Goal: Information Seeking & Learning: Learn about a topic

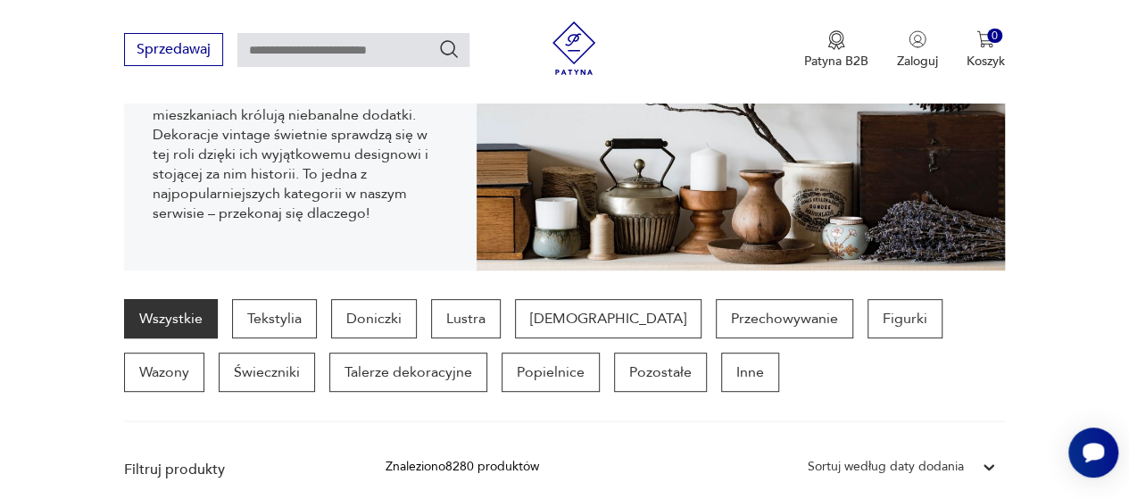
scroll to position [318, 0]
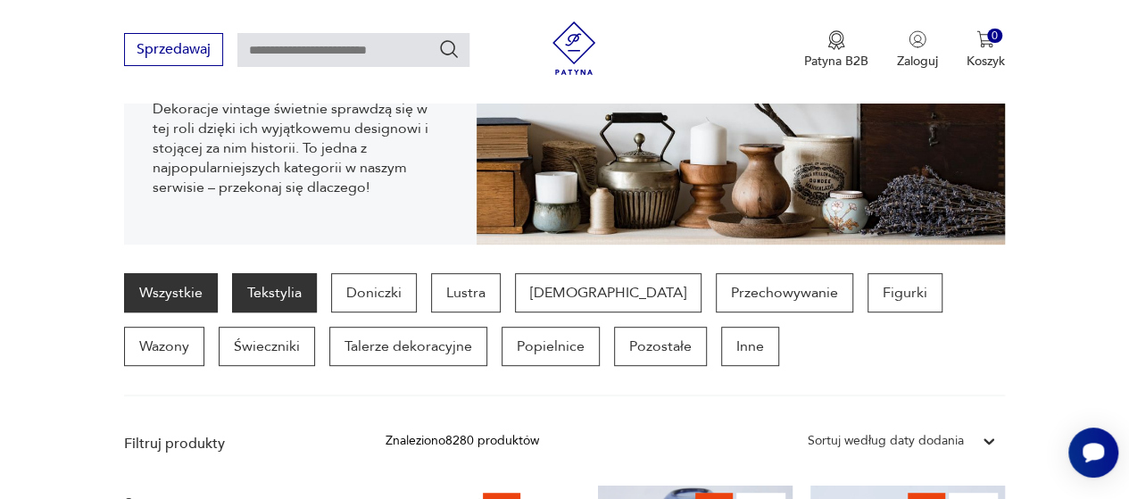
click at [276, 286] on p "Tekstylia" at bounding box center [274, 292] width 85 height 39
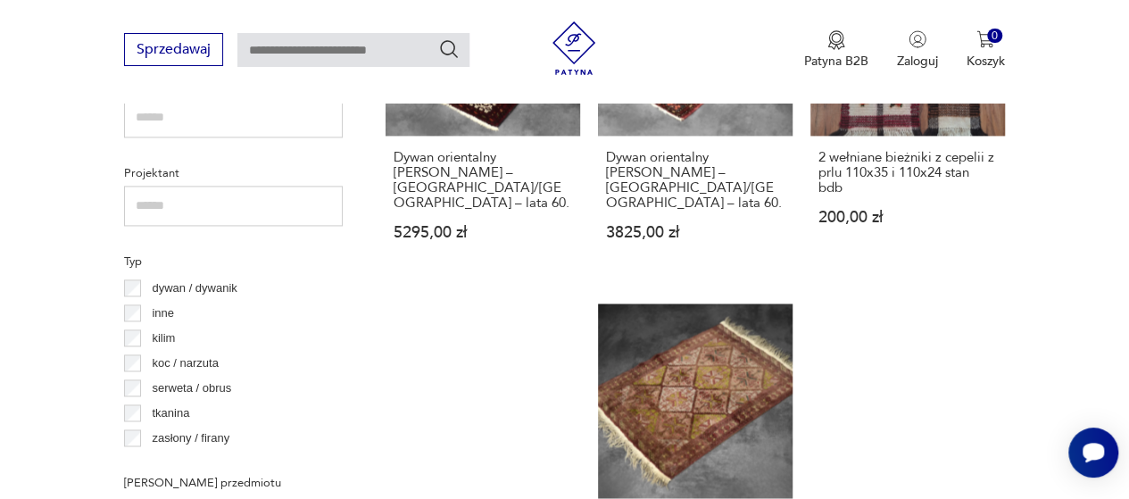
scroll to position [1220, 0]
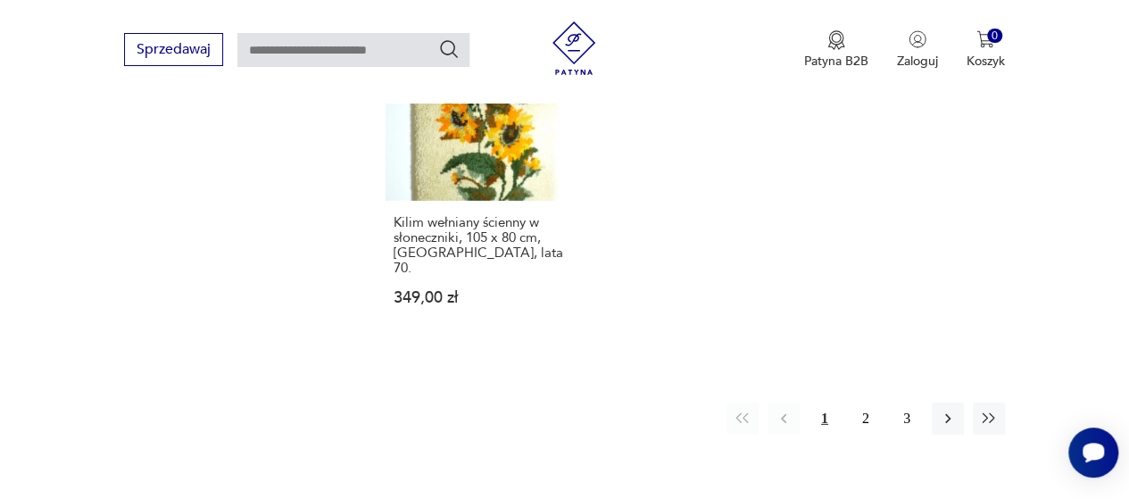
scroll to position [2576, 0]
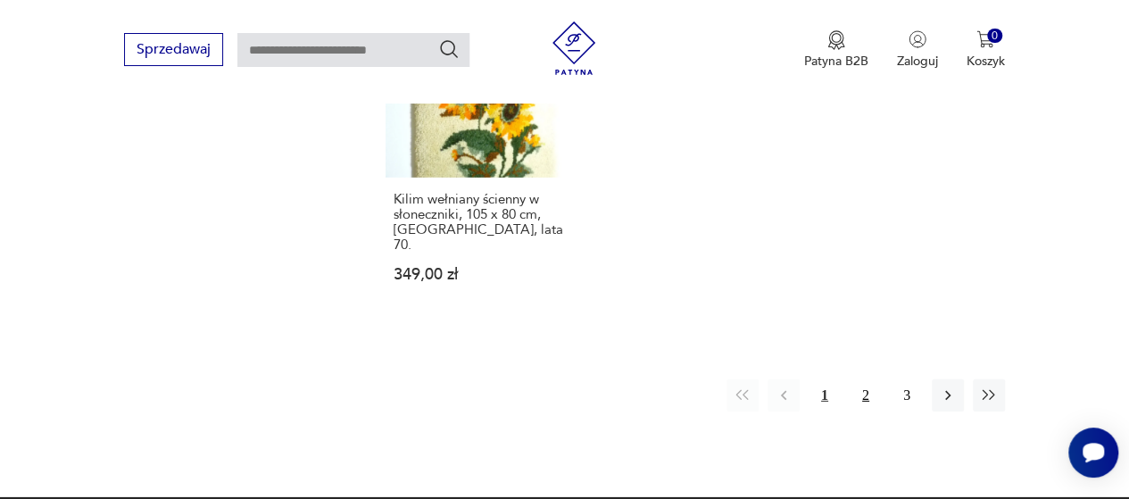
click at [864, 379] on button "2" at bounding box center [866, 395] width 32 height 32
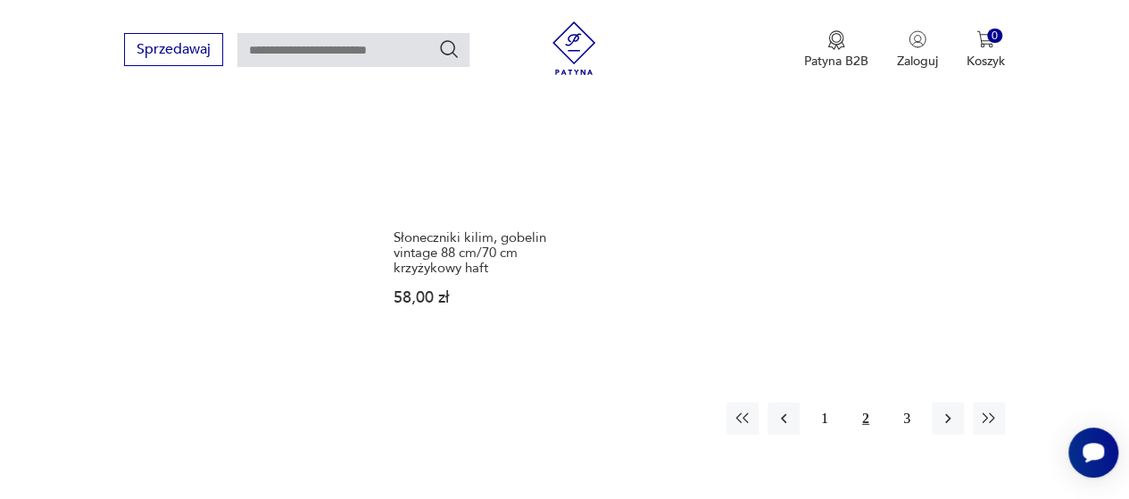
scroll to position [2602, 0]
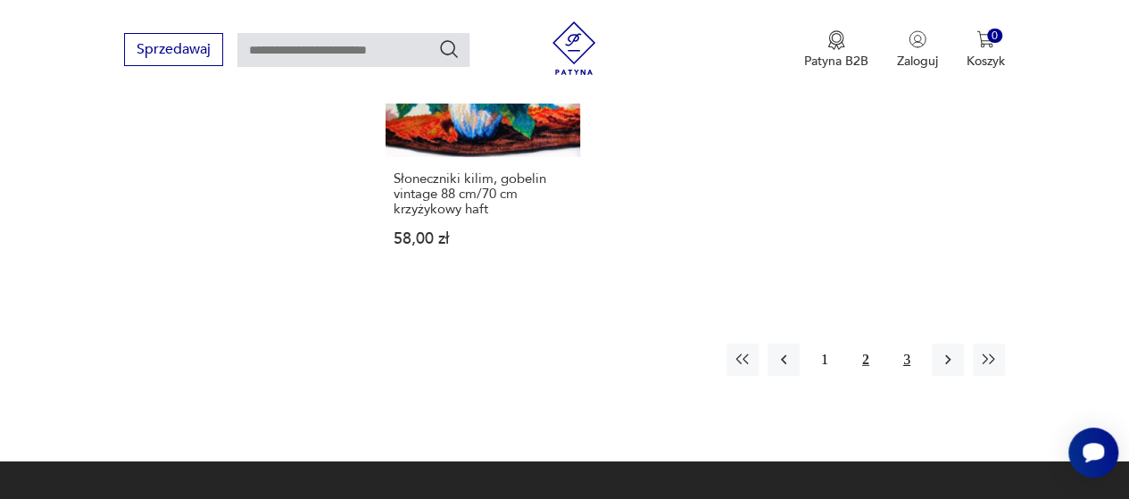
click at [902, 344] on button "3" at bounding box center [907, 360] width 32 height 32
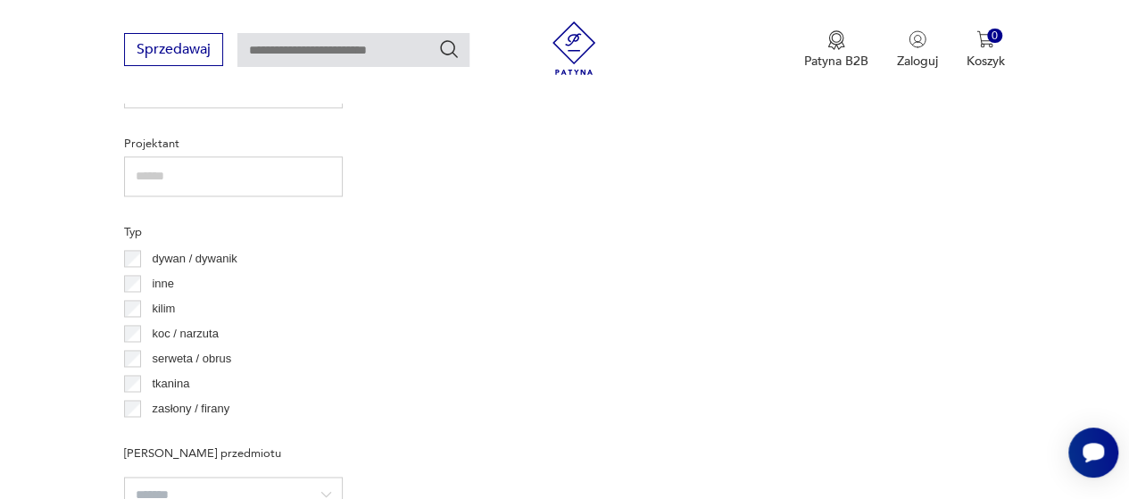
scroll to position [1301, 0]
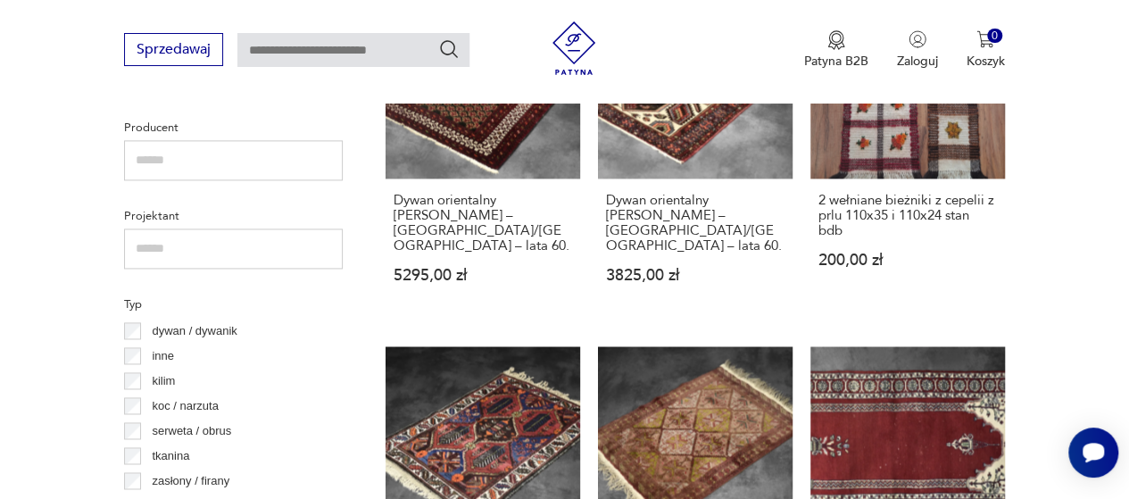
scroll to position [1223, 0]
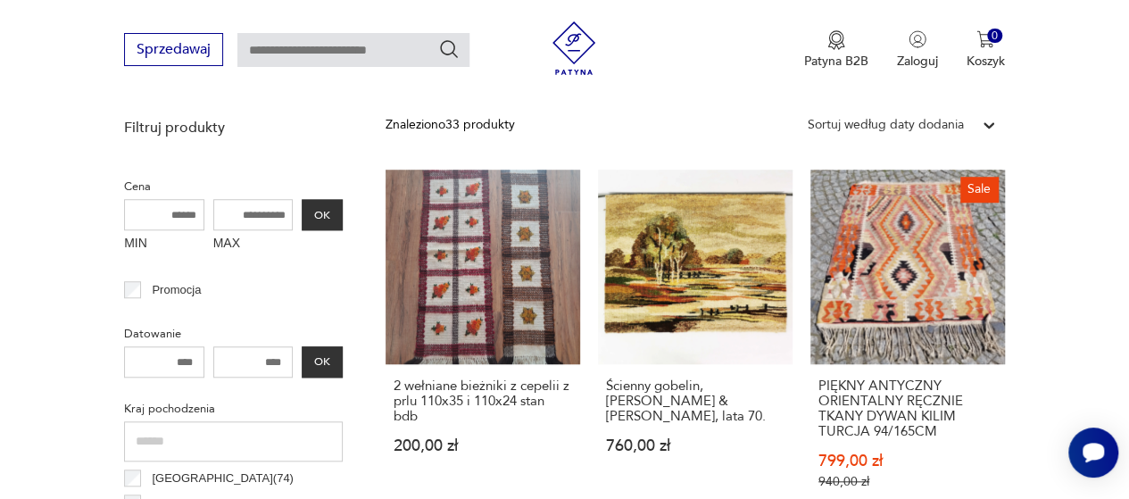
scroll to position [638, 0]
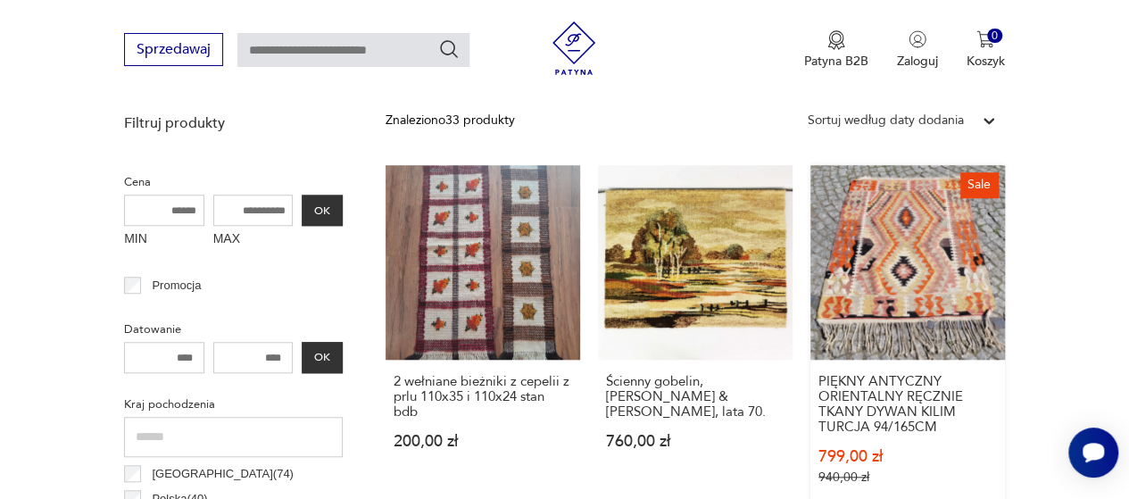
click at [903, 266] on link "Sale PIĘKNY ANTYCZNY ORIENTALNY RĘCZNIE TKANY DYWAN KILIM TURCJA 94/165CM 799,0…" at bounding box center [907, 342] width 195 height 354
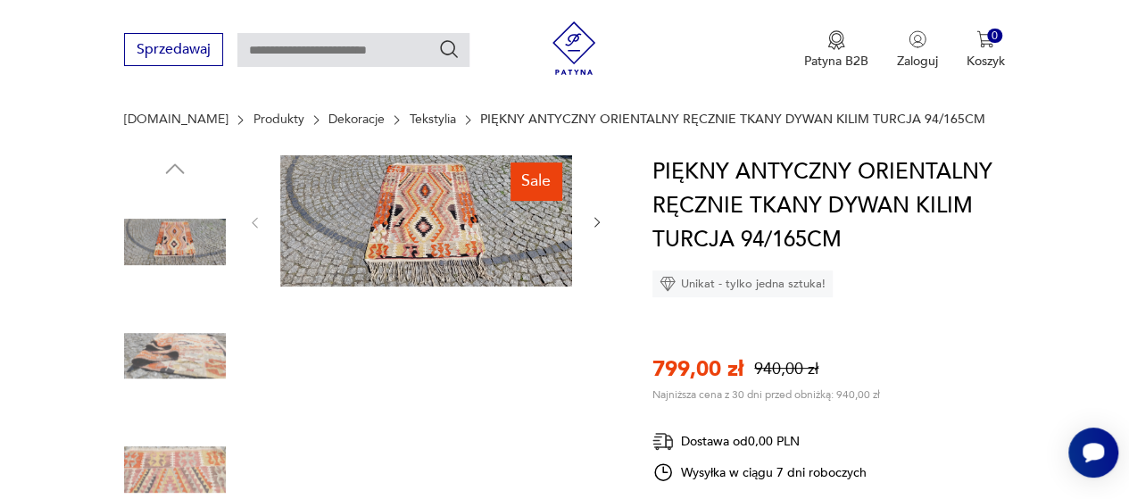
scroll to position [262, 0]
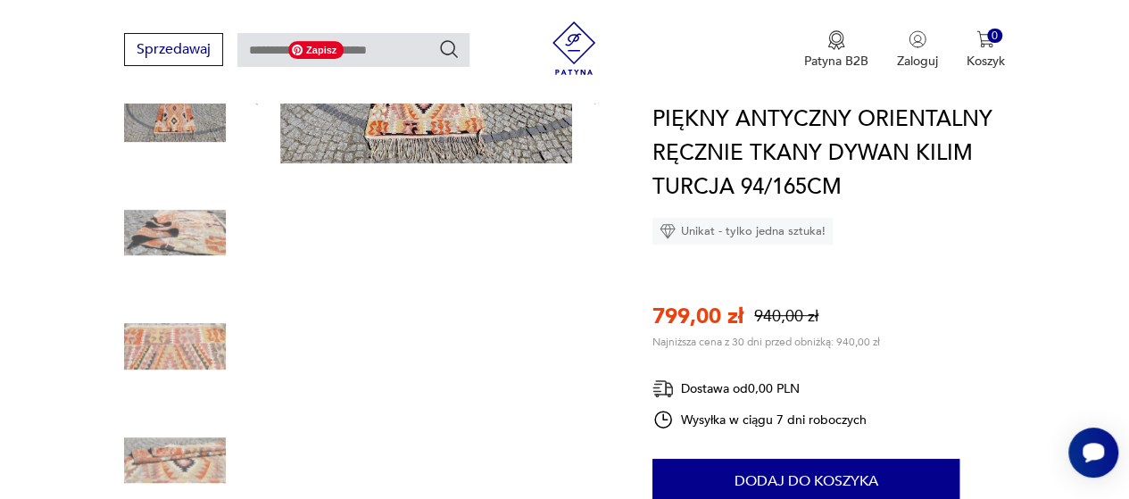
click at [413, 133] on img at bounding box center [426, 97] width 292 height 131
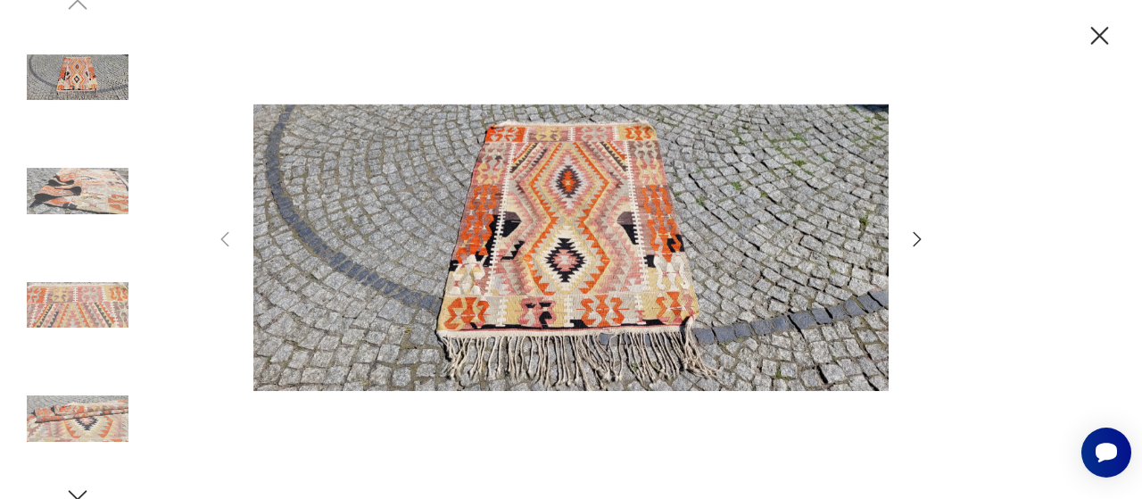
click at [916, 240] on icon "button" at bounding box center [917, 238] width 21 height 21
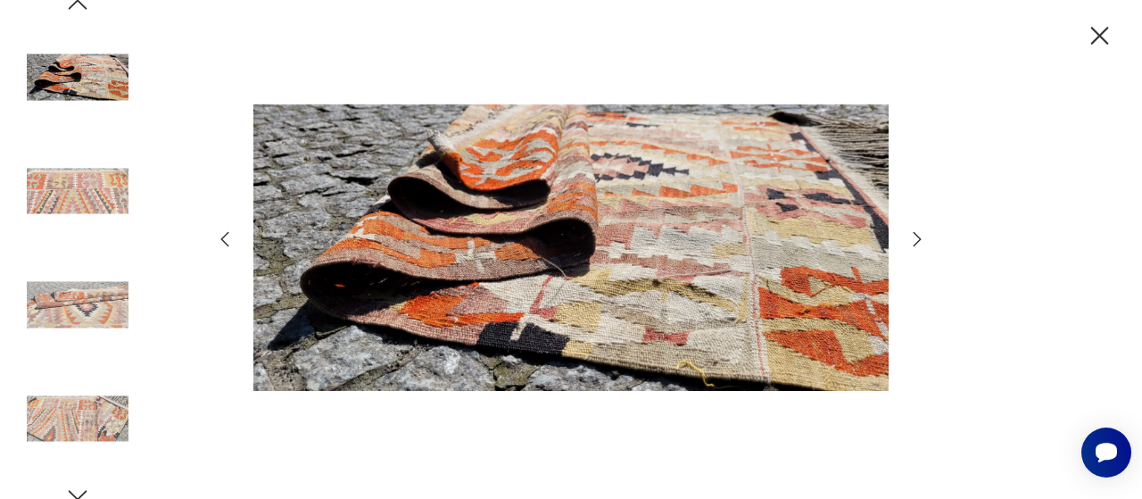
click at [916, 240] on icon "button" at bounding box center [917, 238] width 21 height 21
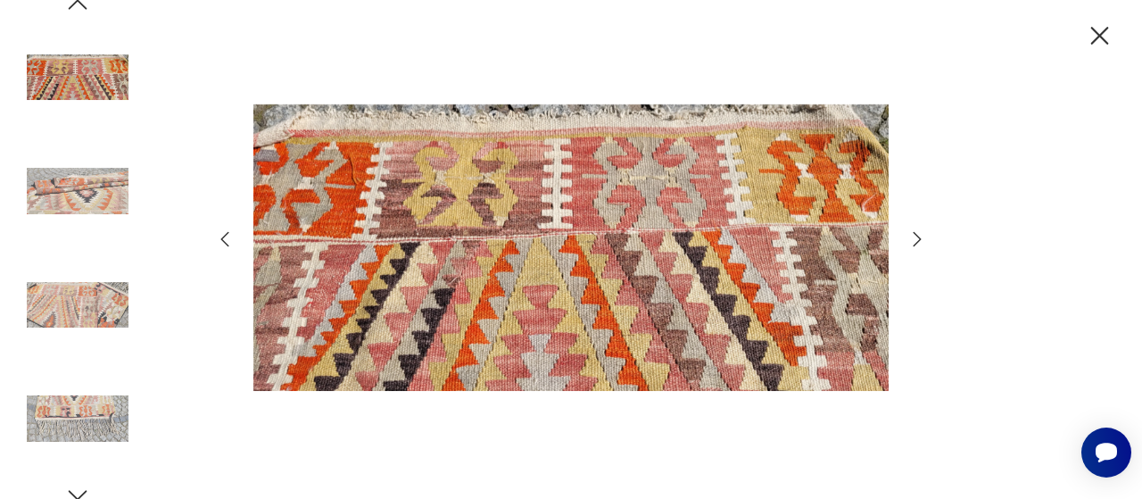
click at [916, 240] on icon "button" at bounding box center [917, 238] width 21 height 21
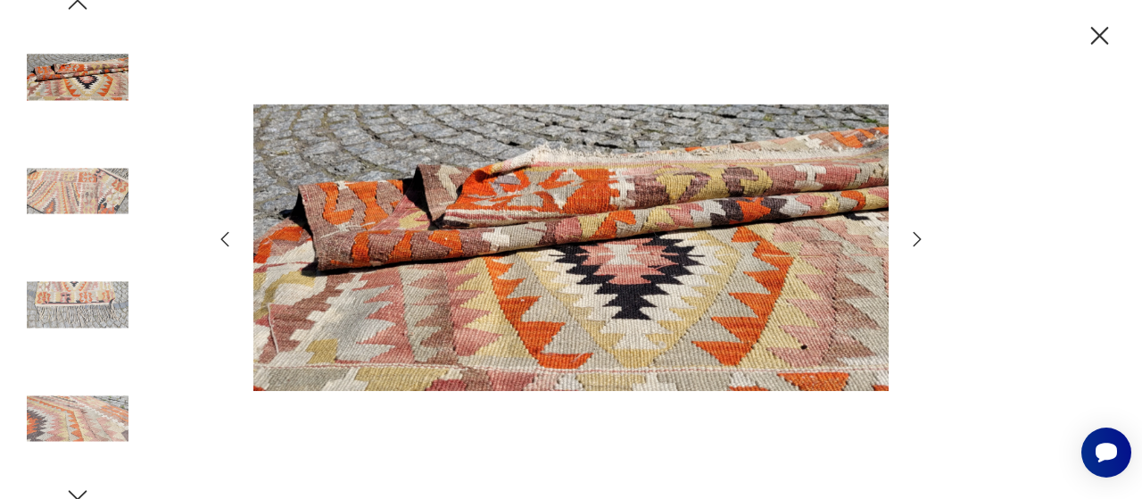
click at [916, 240] on icon "button" at bounding box center [917, 238] width 21 height 21
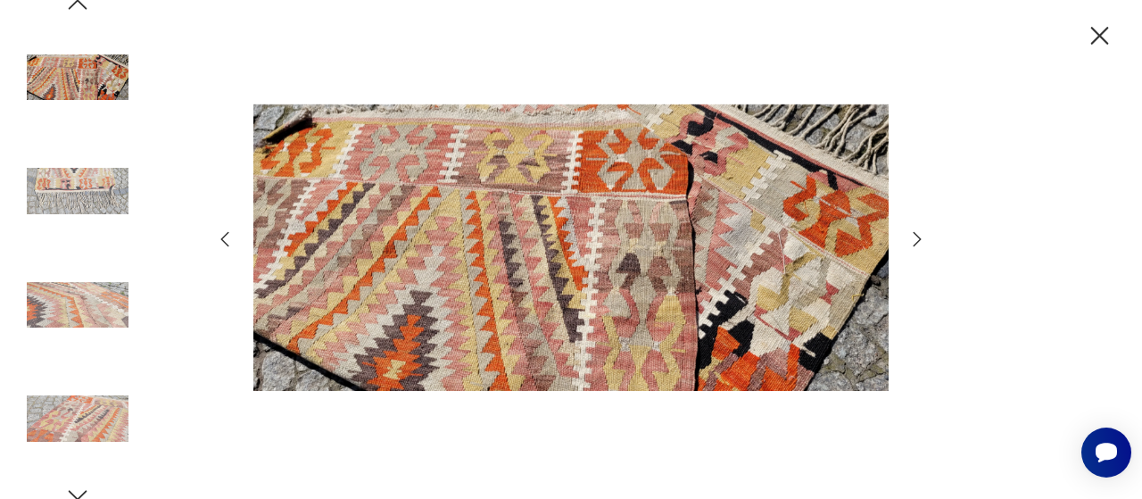
click at [916, 240] on icon "button" at bounding box center [917, 238] width 21 height 21
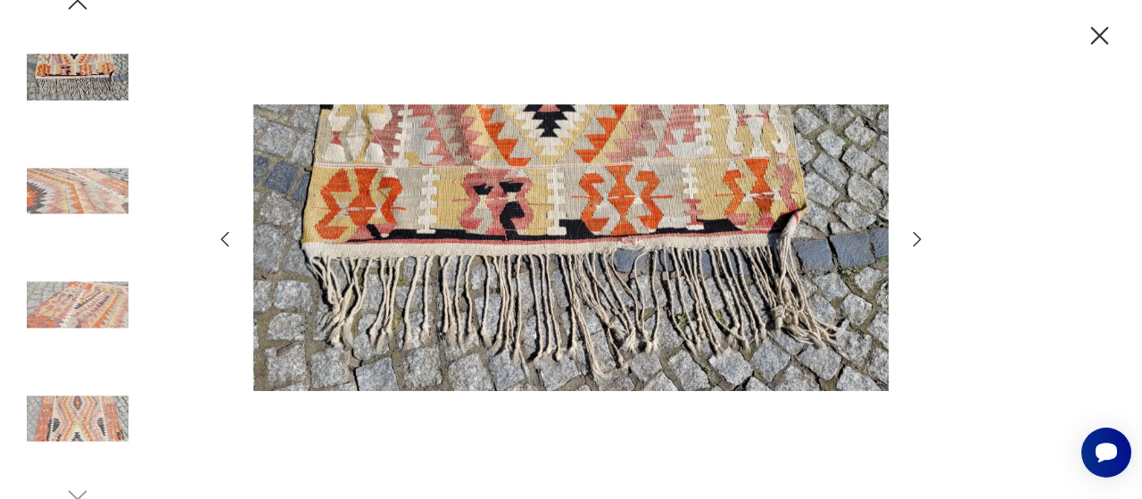
click at [916, 240] on icon "button" at bounding box center [917, 238] width 21 height 21
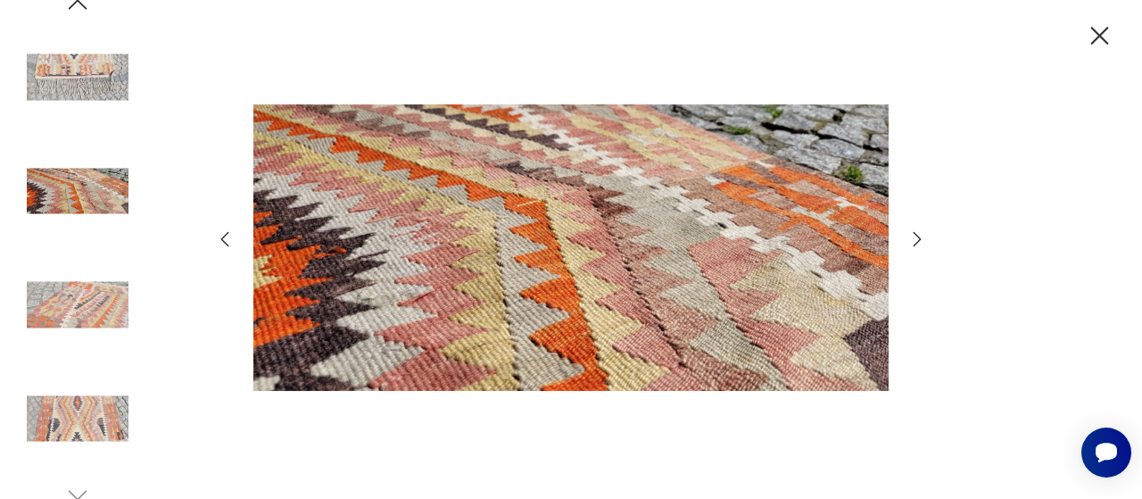
click at [916, 240] on icon "button" at bounding box center [917, 238] width 21 height 21
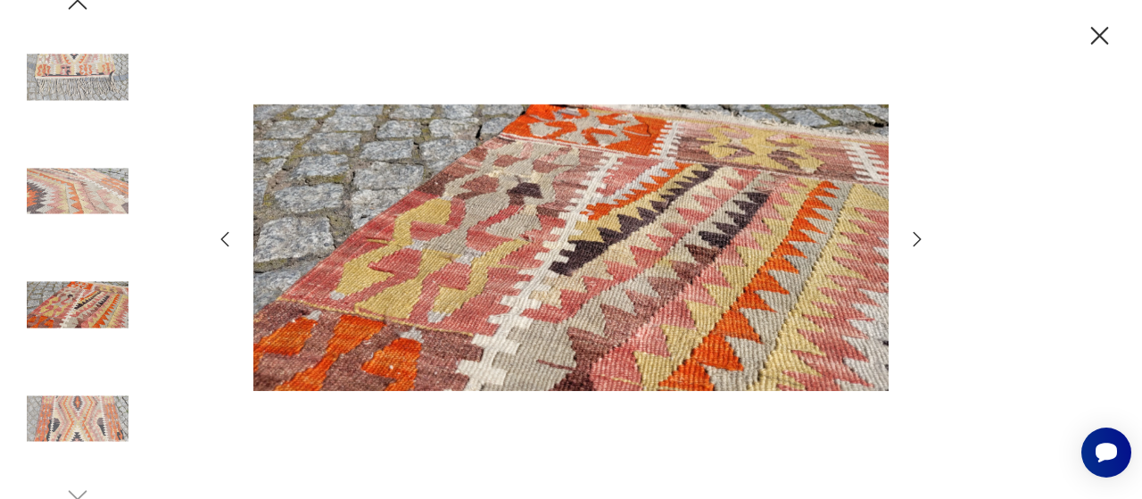
click at [1101, 42] on icon "button" at bounding box center [1099, 36] width 31 height 31
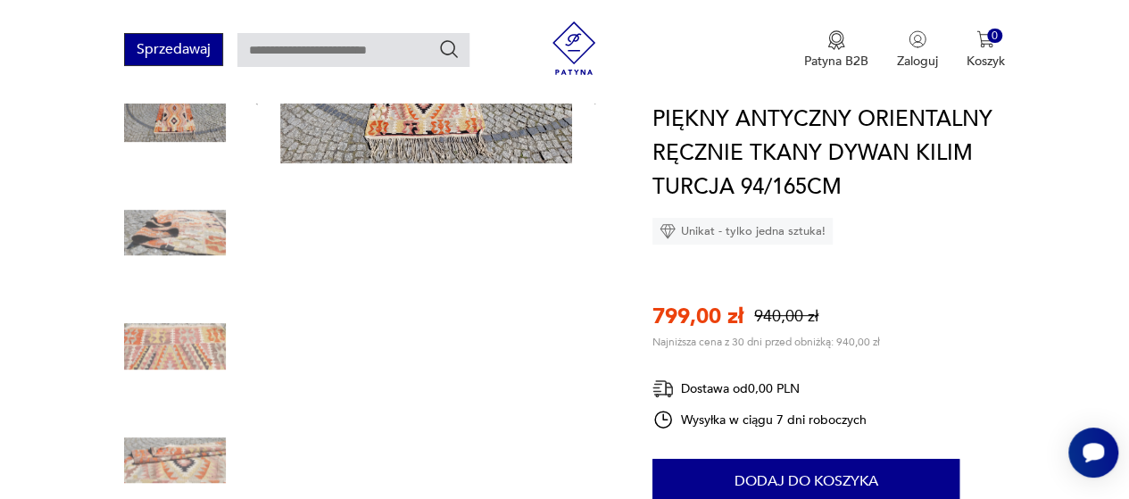
click at [180, 50] on button "Sprzedawaj" at bounding box center [173, 49] width 99 height 33
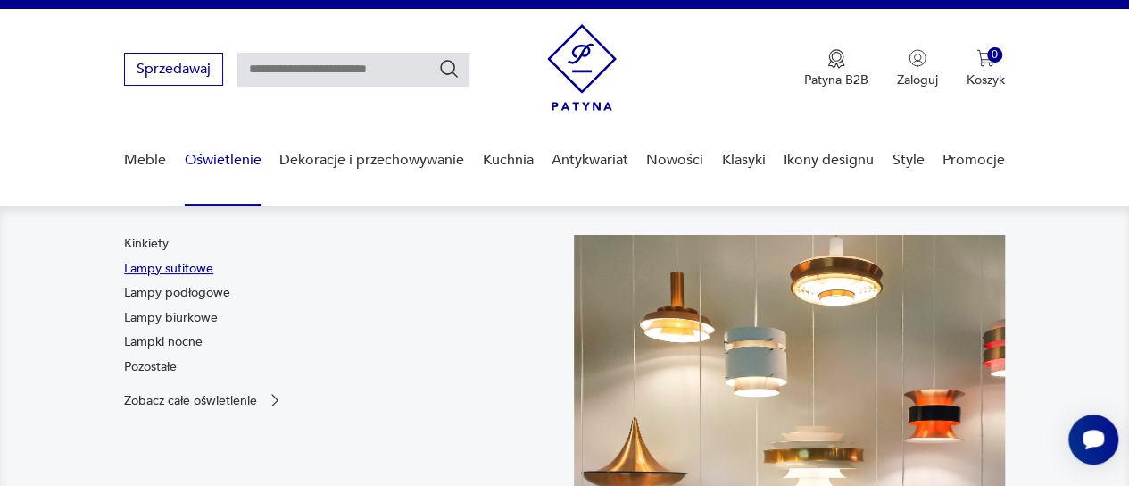
click at [162, 270] on link "Lampy sufitowe" at bounding box center [168, 269] width 89 height 18
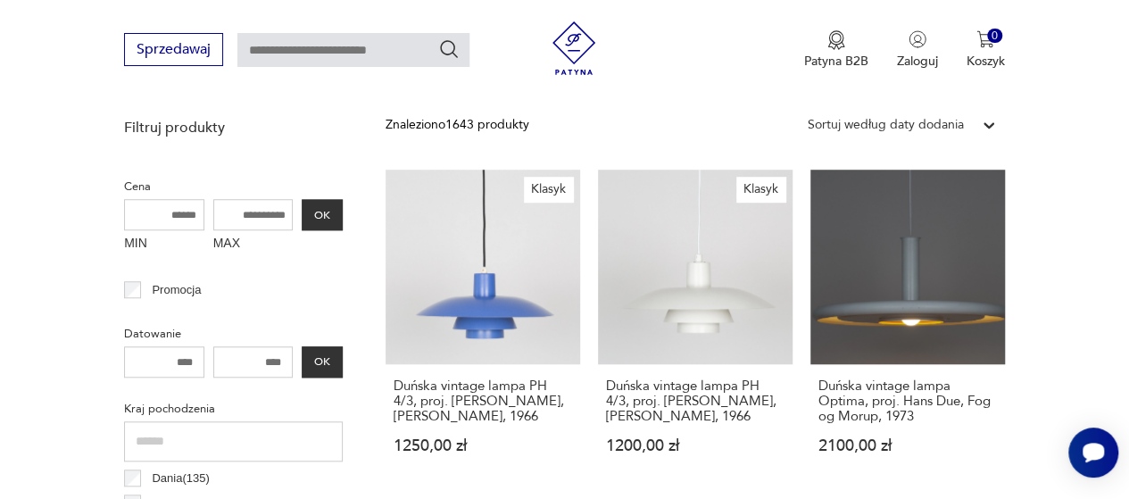
scroll to position [623, 0]
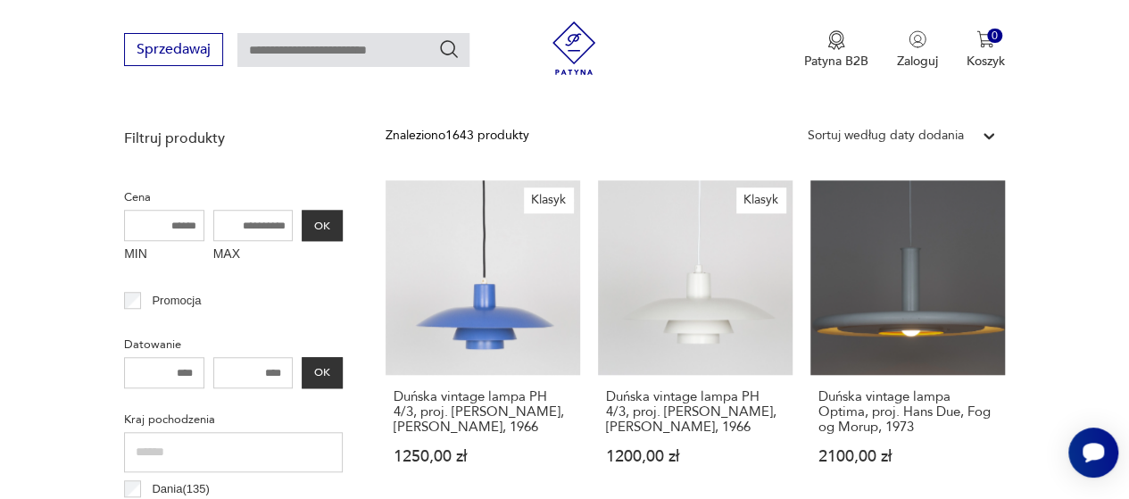
click at [244, 220] on input "MAX" at bounding box center [253, 225] width 80 height 31
click at [248, 226] on input "MAX" at bounding box center [253, 225] width 80 height 31
click at [251, 226] on input "MAX" at bounding box center [253, 225] width 80 height 31
click at [230, 226] on input "MAX" at bounding box center [253, 225] width 80 height 31
type input "****"
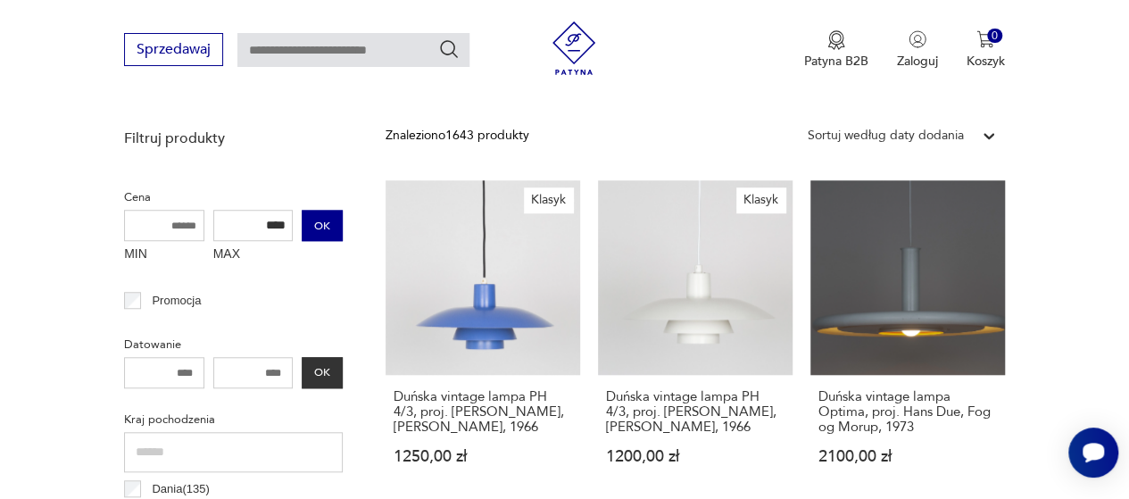
click at [322, 224] on button "OK" at bounding box center [322, 225] width 41 height 31
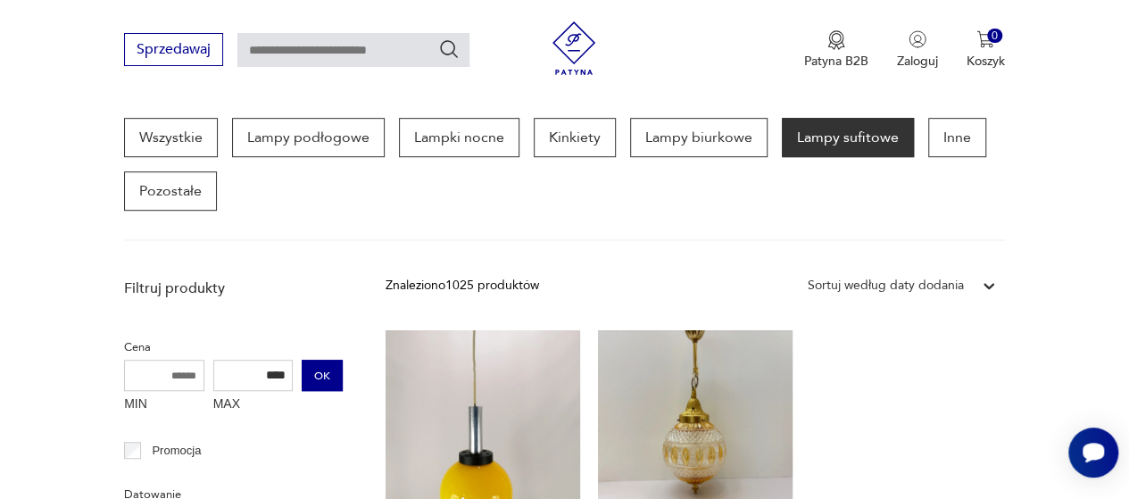
scroll to position [571, 0]
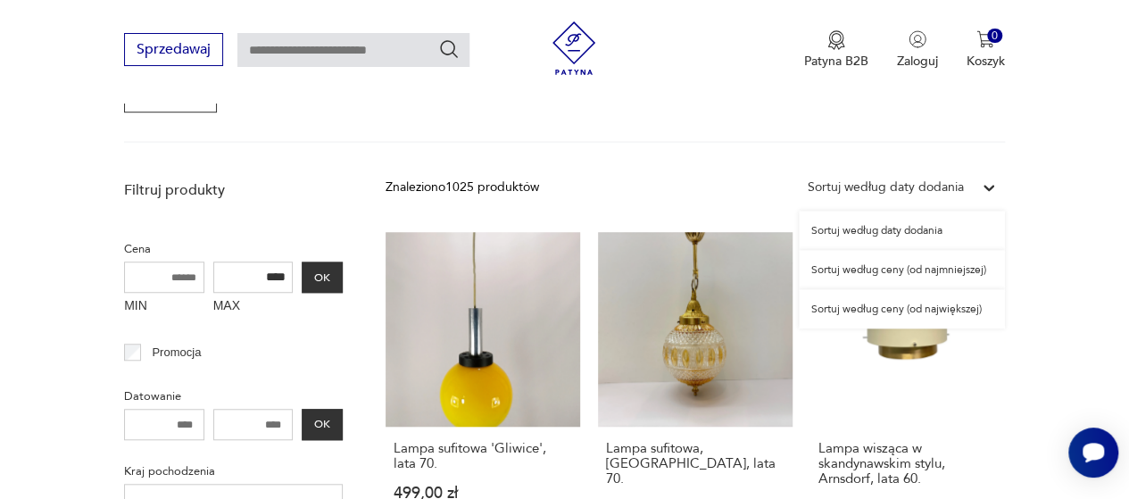
click at [988, 183] on icon at bounding box center [989, 187] width 18 height 18
click at [873, 308] on div "Sortuj według ceny (od największej)" at bounding box center [902, 308] width 206 height 39
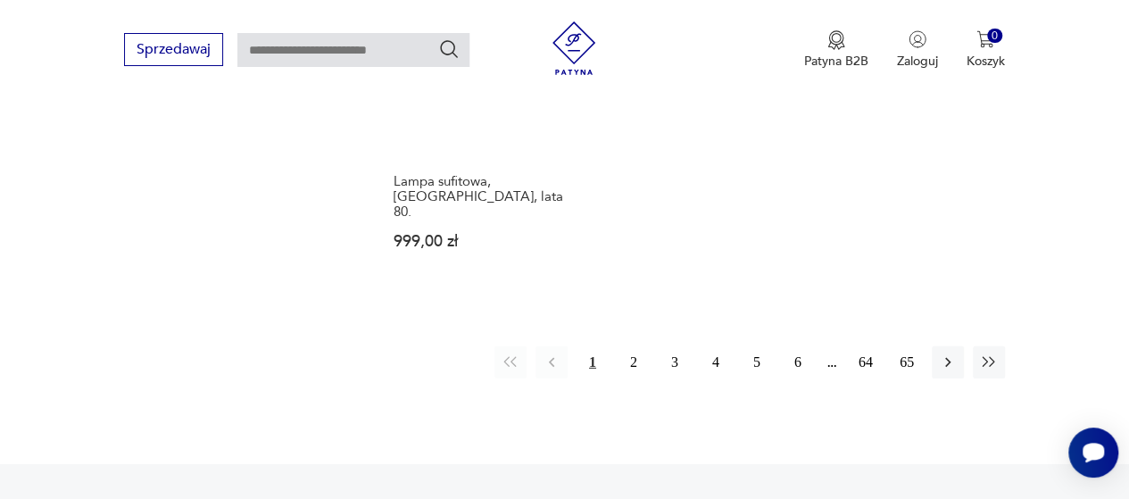
scroll to position [2604, 0]
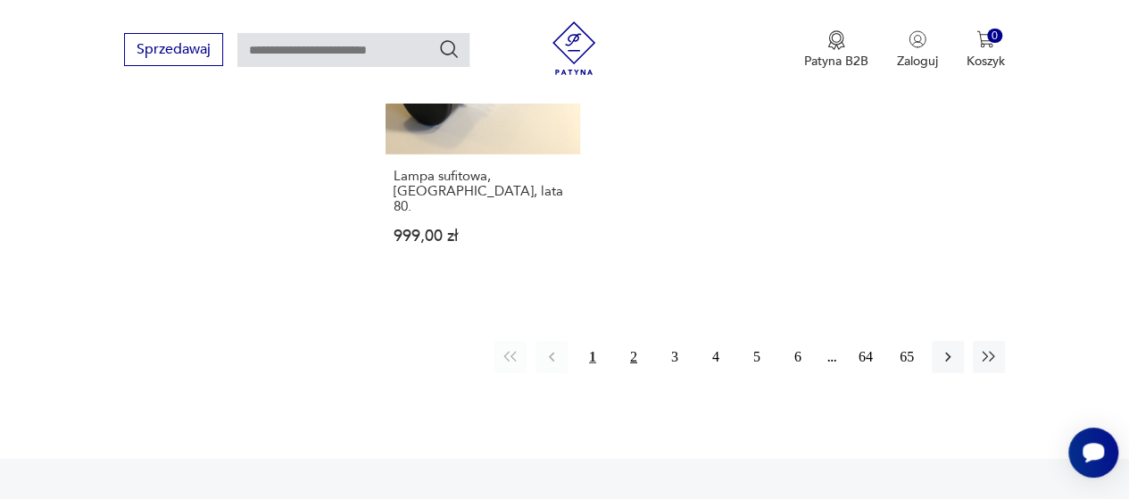
click at [632, 341] on button "2" at bounding box center [634, 357] width 32 height 32
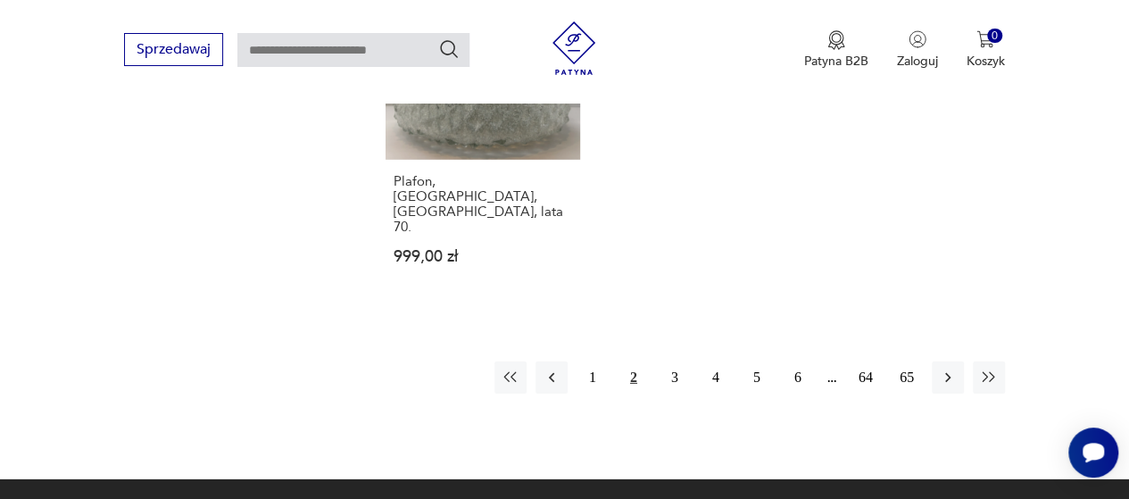
scroll to position [2602, 0]
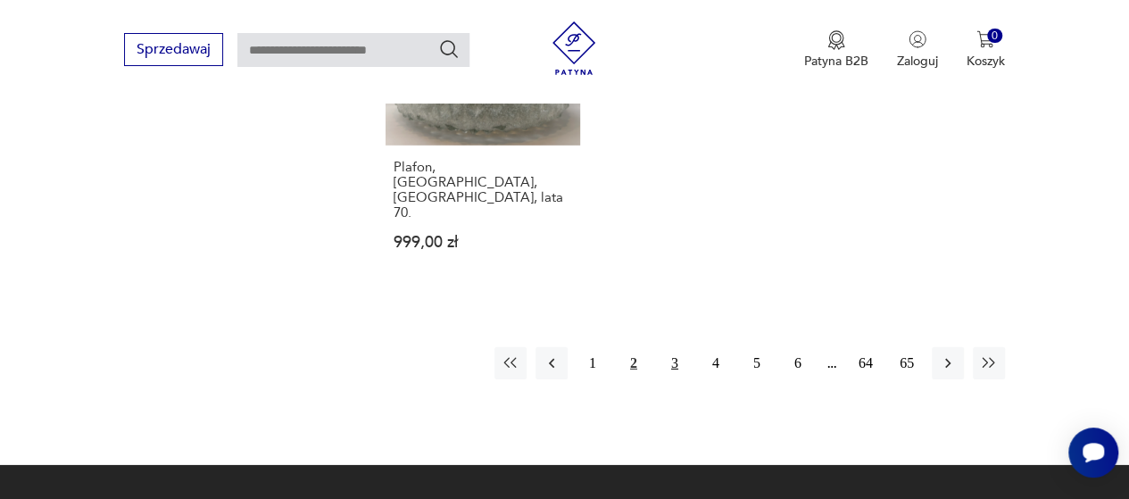
click at [667, 347] on button "3" at bounding box center [675, 363] width 32 height 32
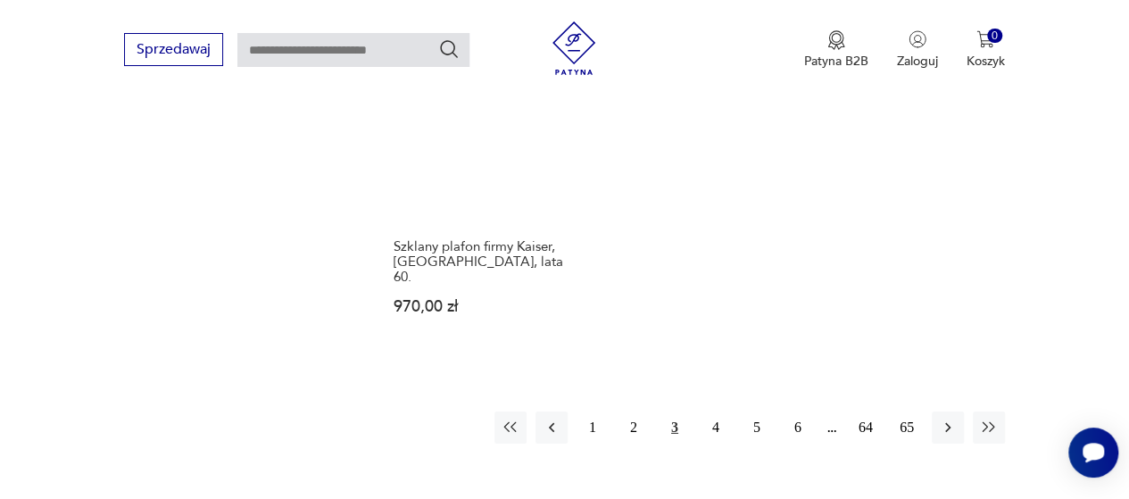
scroll to position [2577, 0]
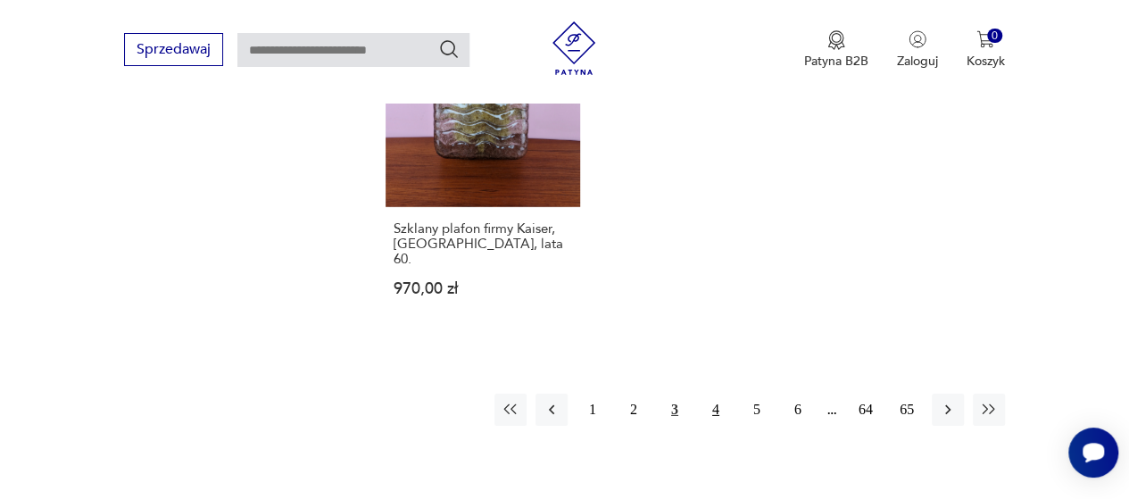
click at [713, 394] on button "4" at bounding box center [716, 410] width 32 height 32
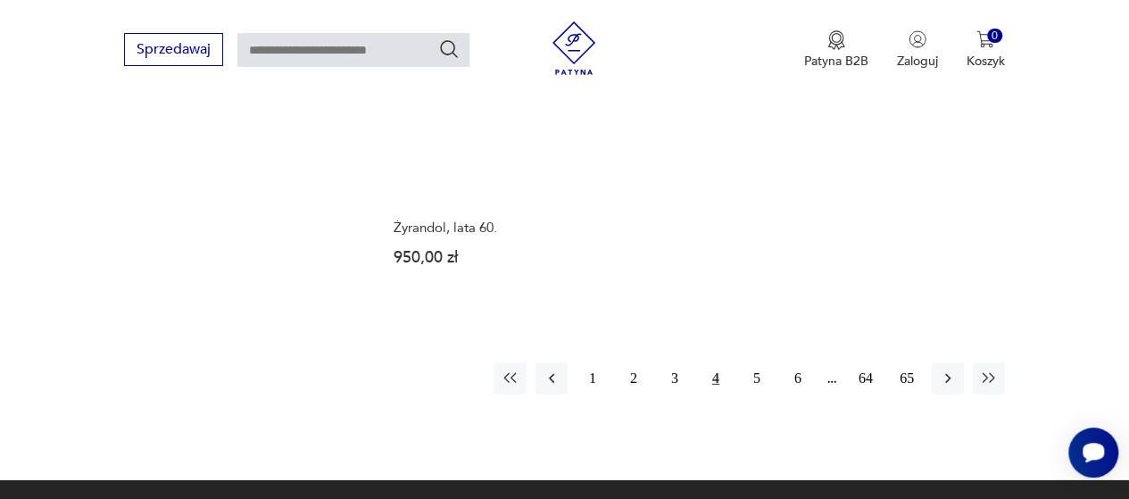
scroll to position [2572, 0]
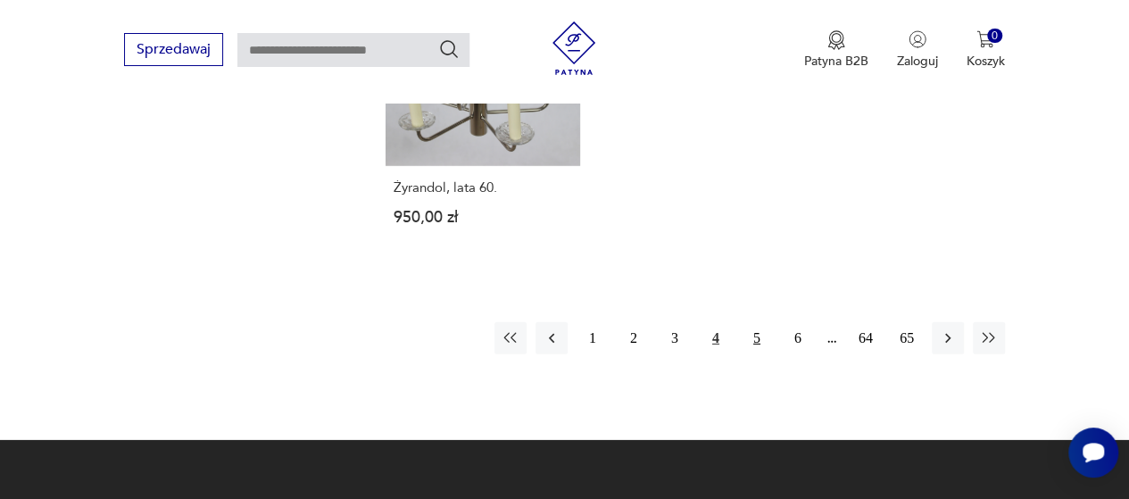
click at [757, 322] on button "5" at bounding box center [757, 338] width 32 height 32
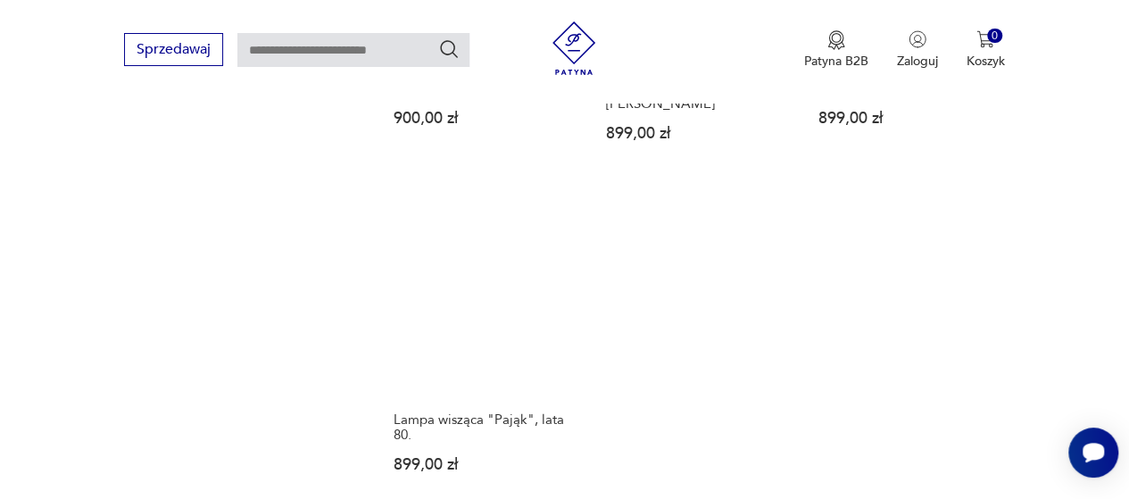
scroll to position [2356, 0]
